Goal: Check status

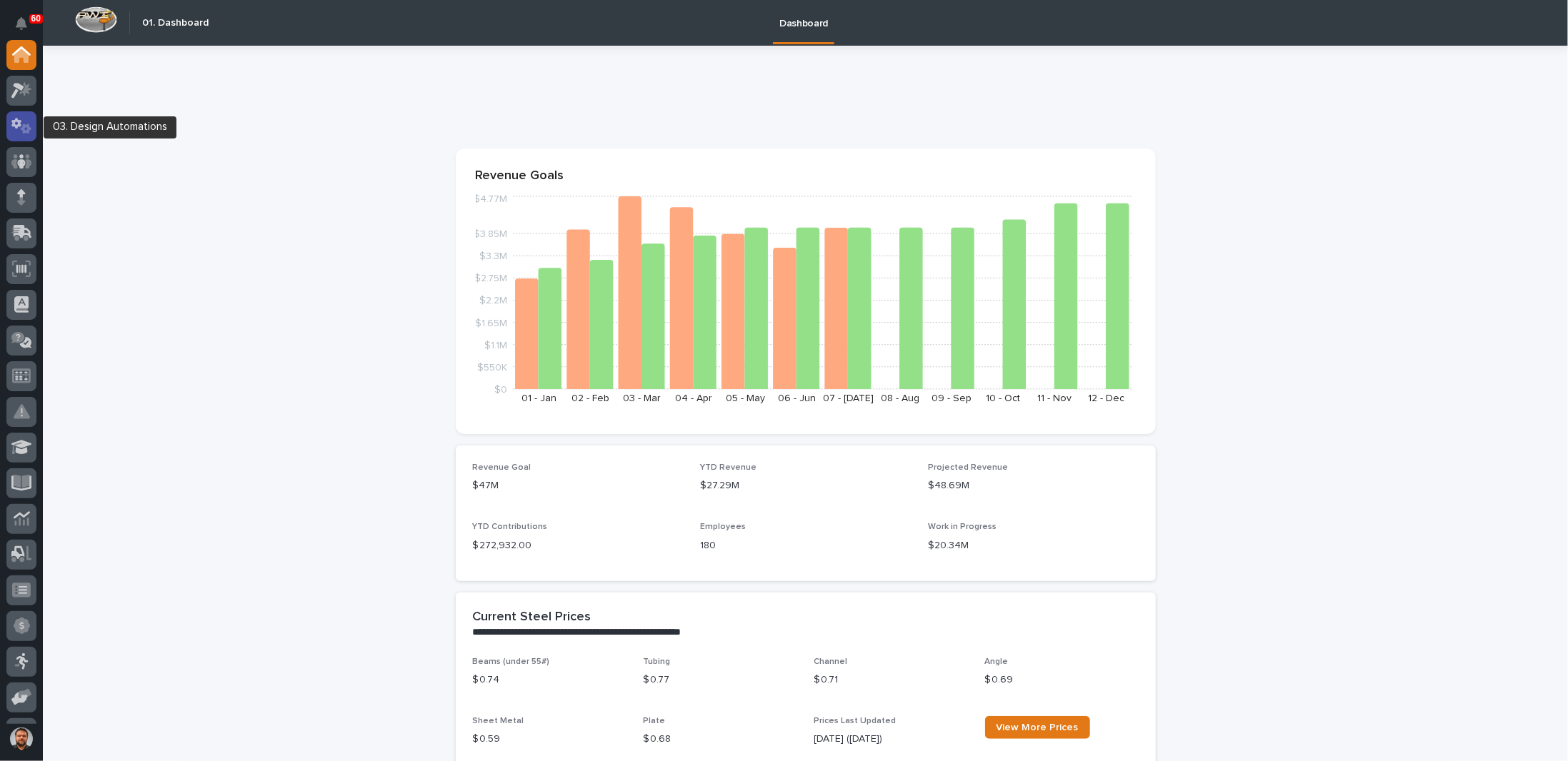
click at [15, 128] on icon at bounding box center [17, 123] width 10 height 11
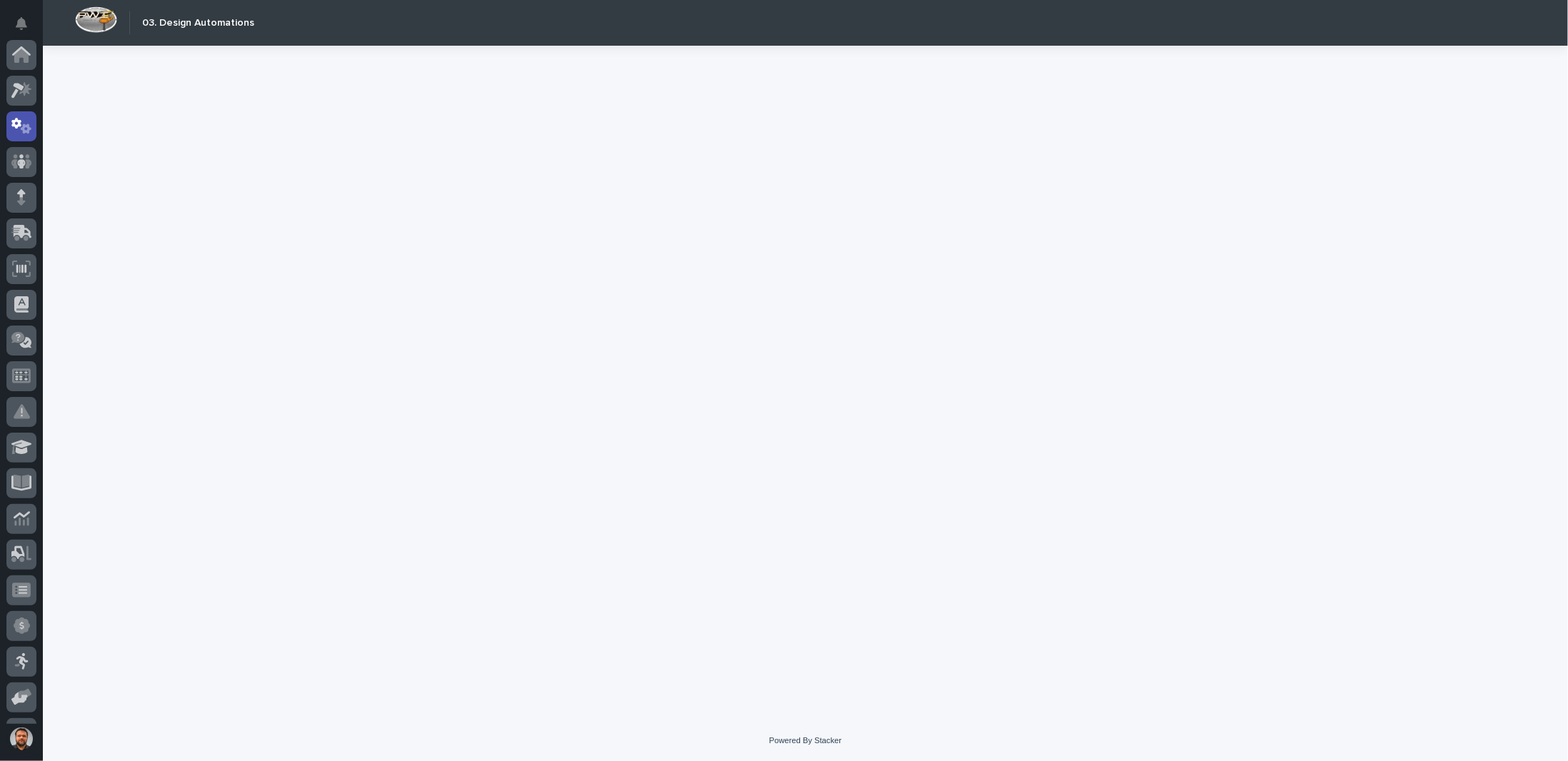
scroll to position [71, 0]
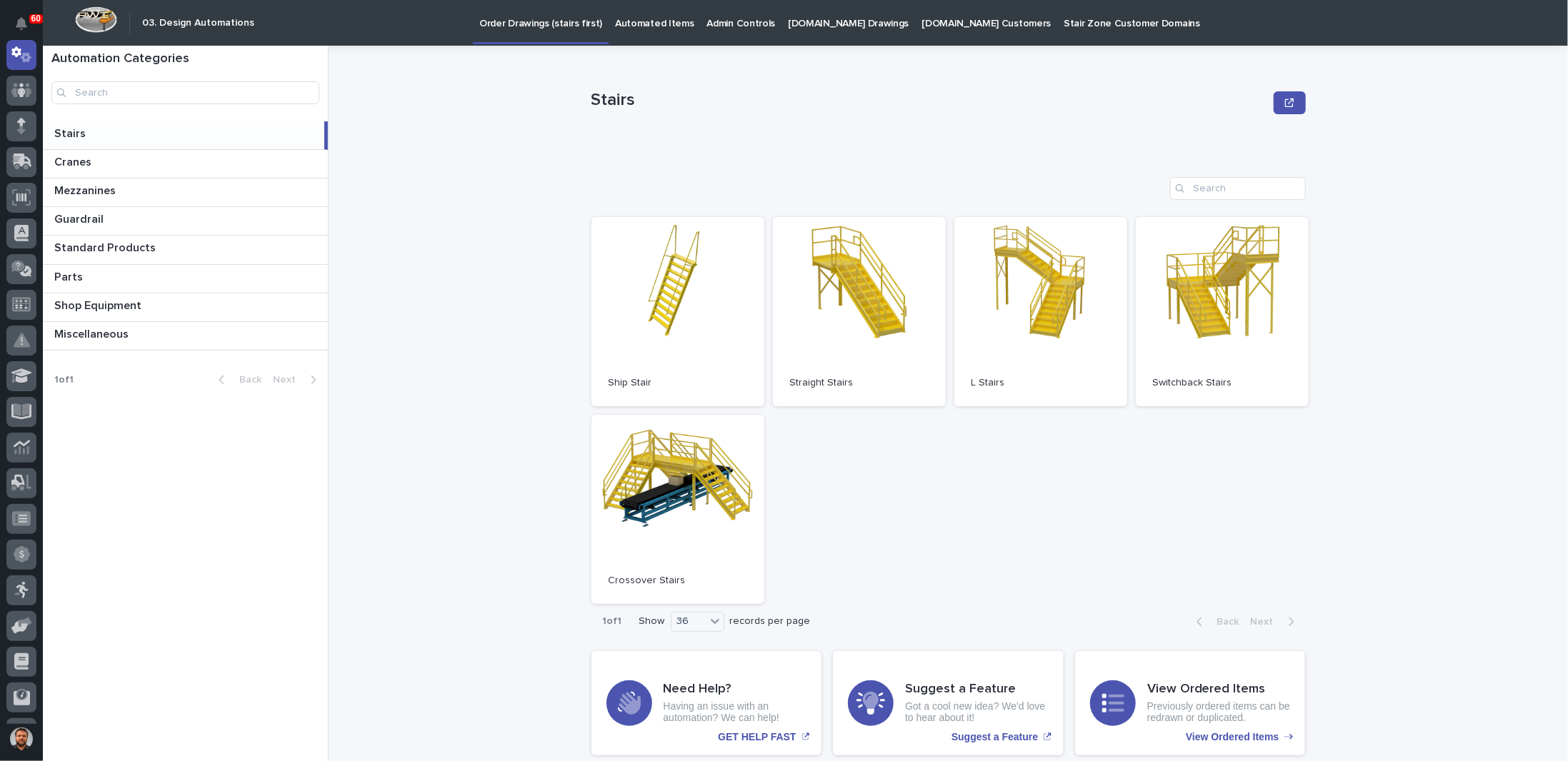
click at [841, 24] on p "[DOMAIN_NAME] Drawings" at bounding box center [848, 15] width 121 height 30
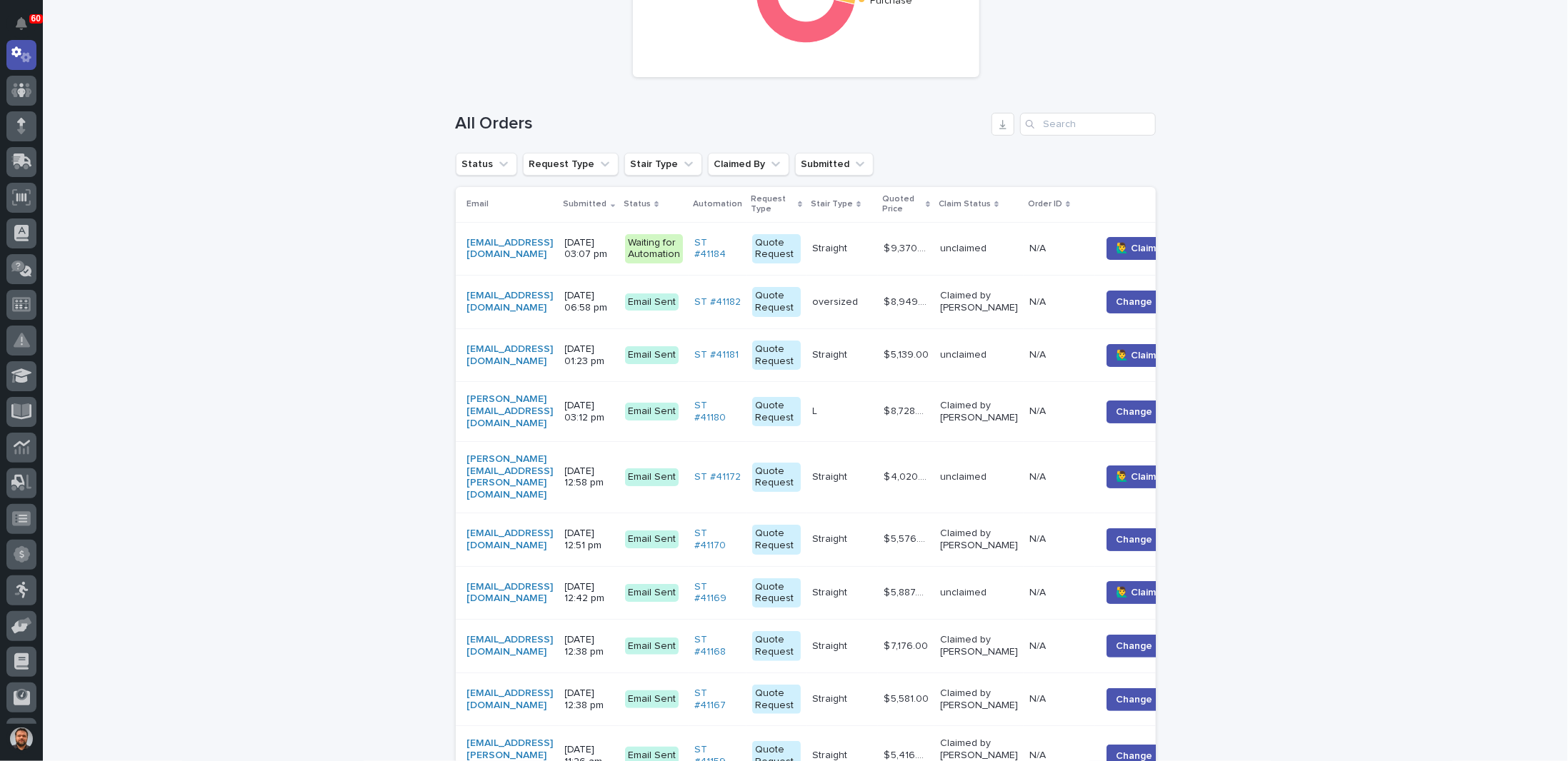
scroll to position [286, 0]
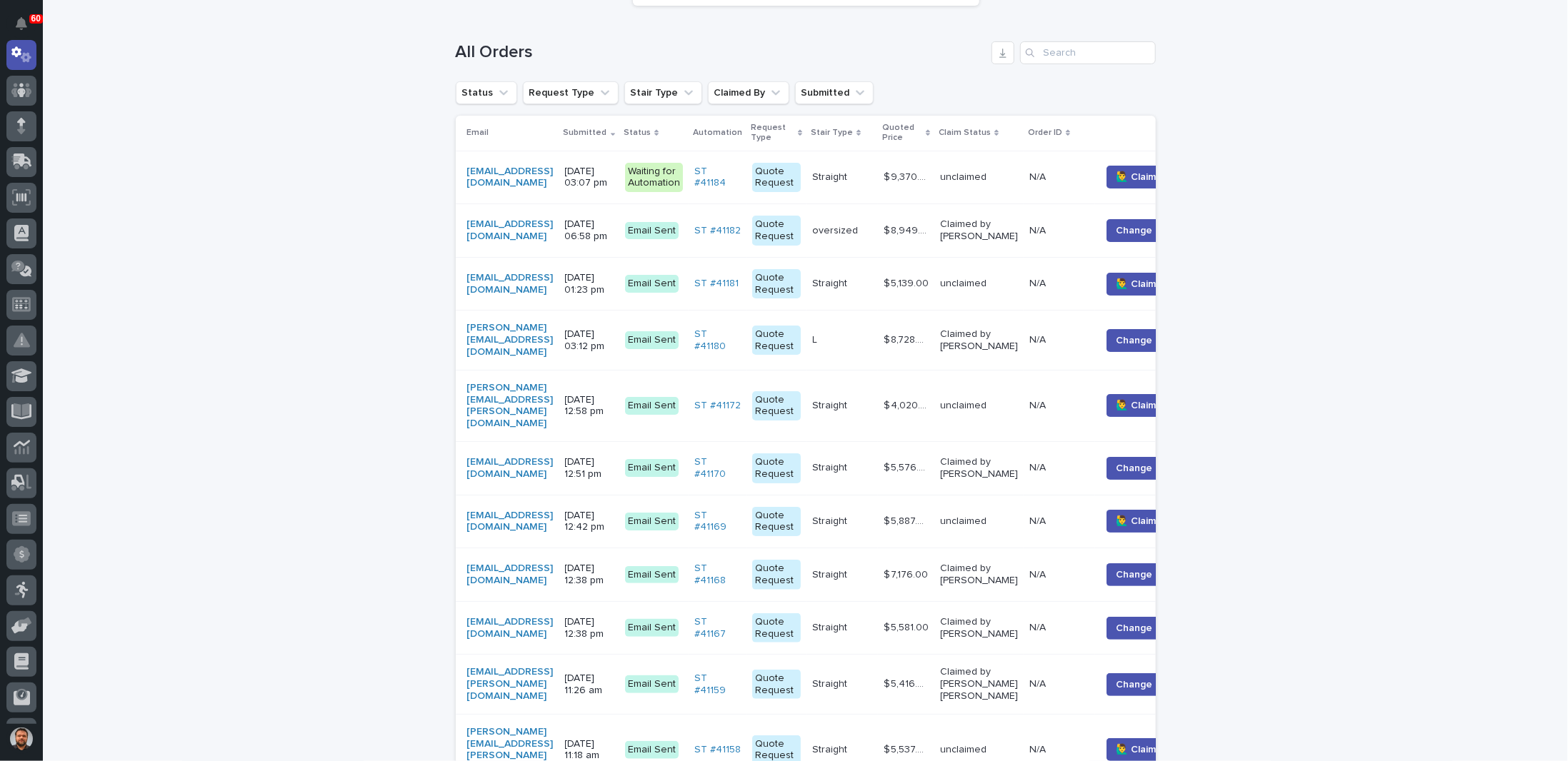
click at [613, 225] on p "[DATE] 06:58 pm" at bounding box center [589, 230] width 49 height 24
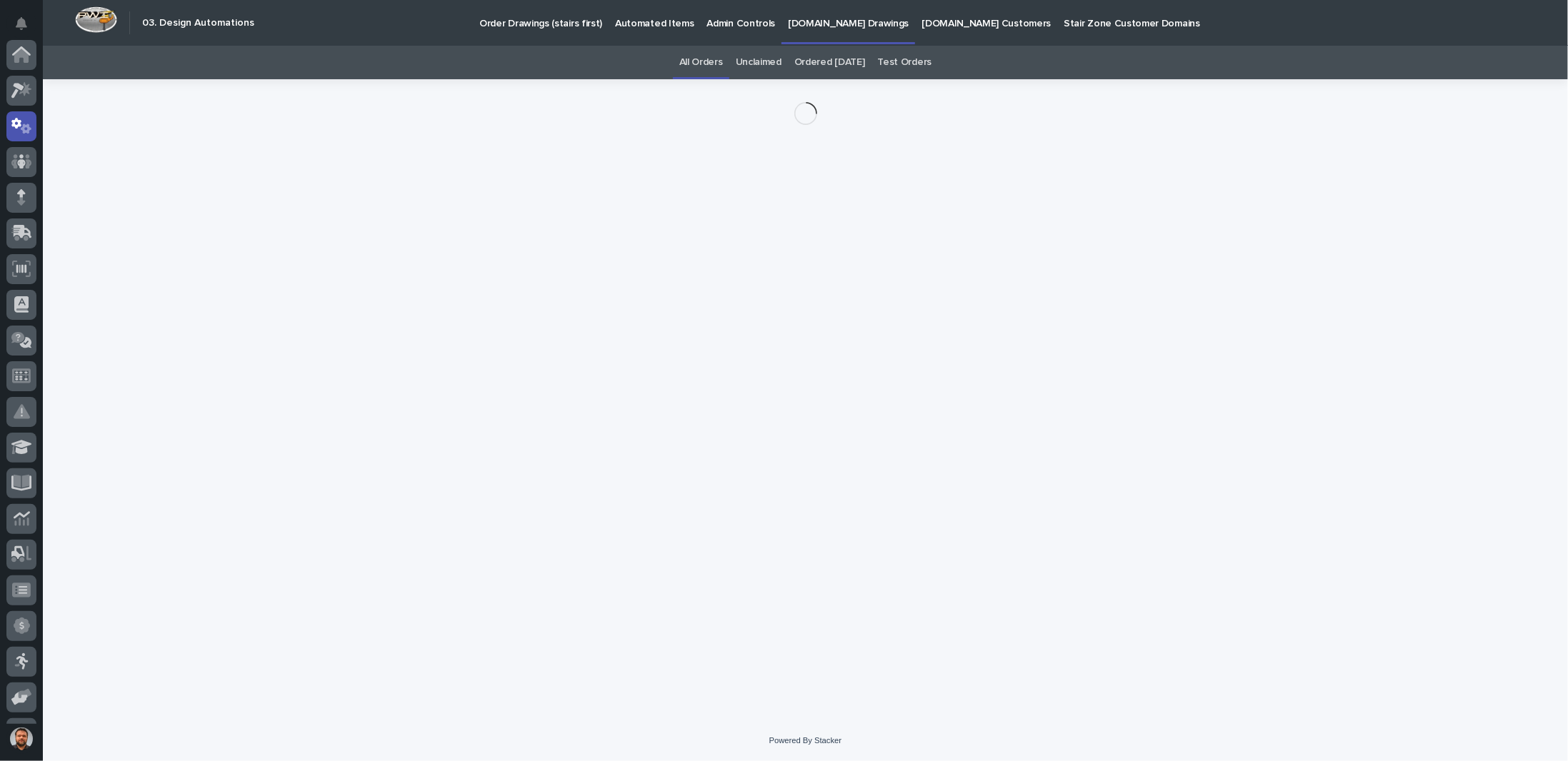
scroll to position [71, 0]
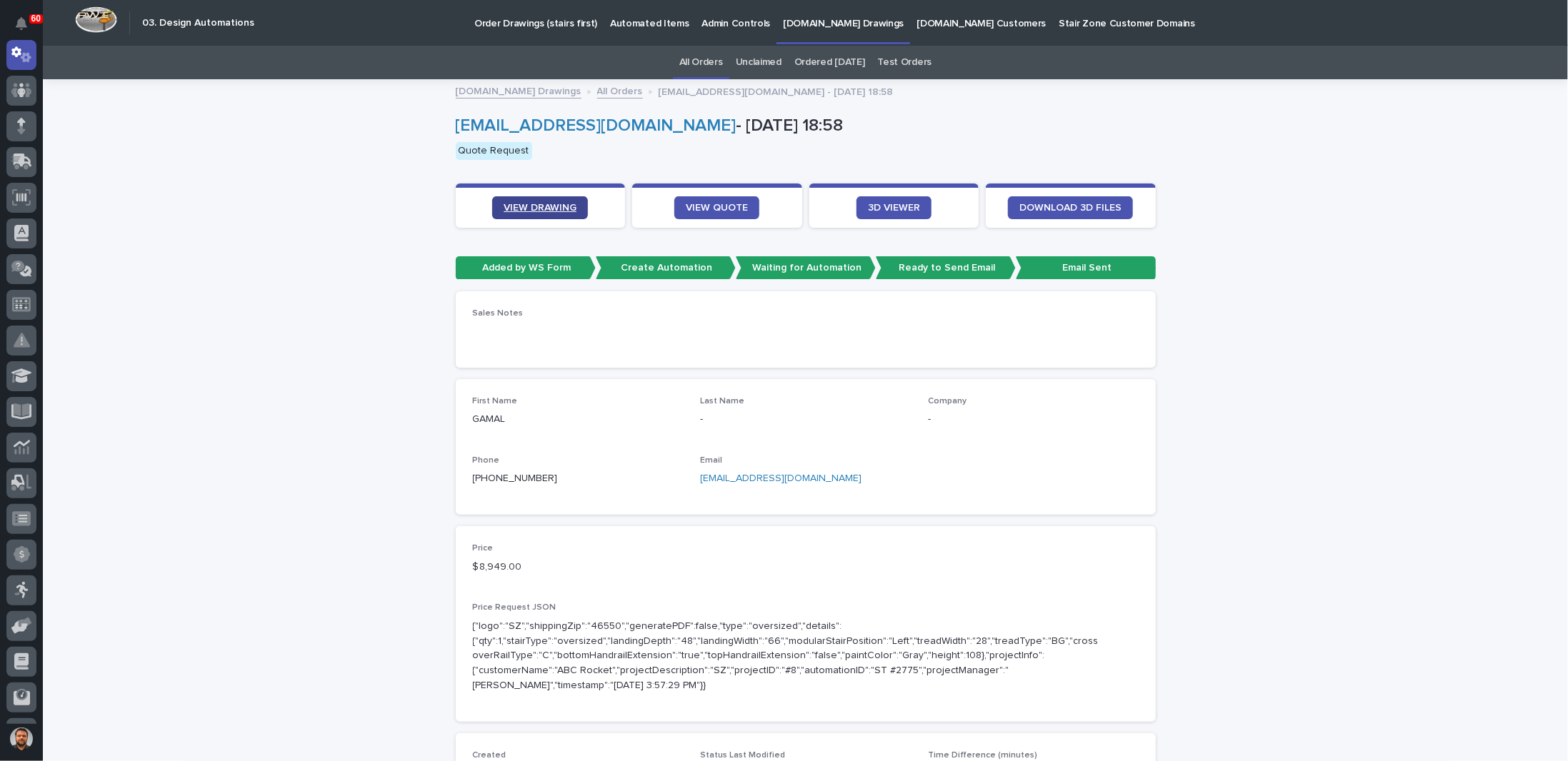
click at [557, 205] on span "VIEW DRAWING" at bounding box center [540, 207] width 73 height 10
